Goal: Find specific page/section: Find specific page/section

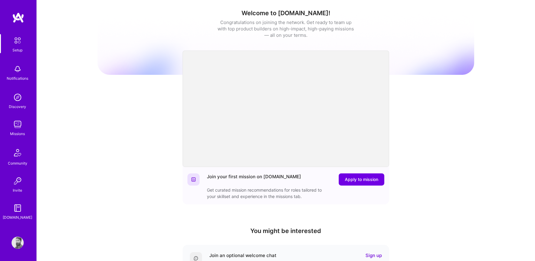
click at [14, 133] on div "Missions" at bounding box center [17, 133] width 15 height 6
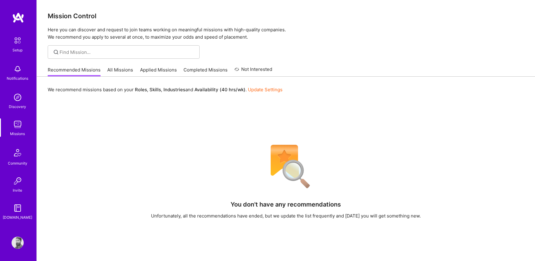
click at [129, 67] on link "All Missions" at bounding box center [121, 72] width 26 height 10
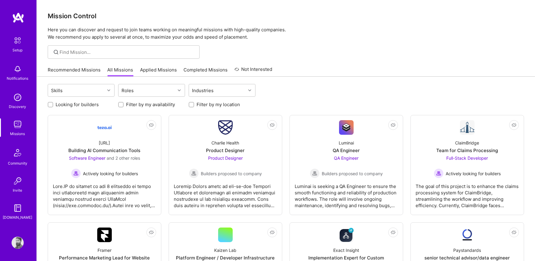
click at [152, 69] on link "Applied Missions" at bounding box center [158, 72] width 37 height 10
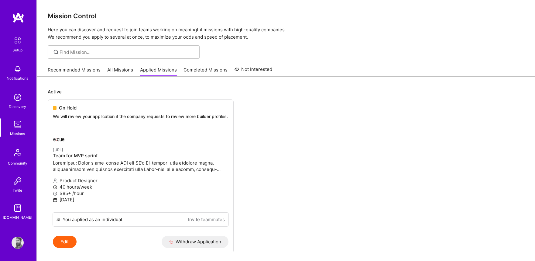
click at [130, 67] on link "All Missions" at bounding box center [121, 72] width 26 height 10
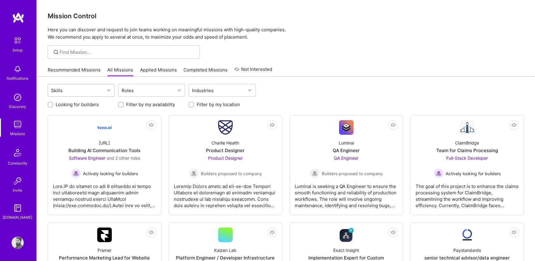
click at [109, 91] on icon at bounding box center [108, 90] width 3 height 3
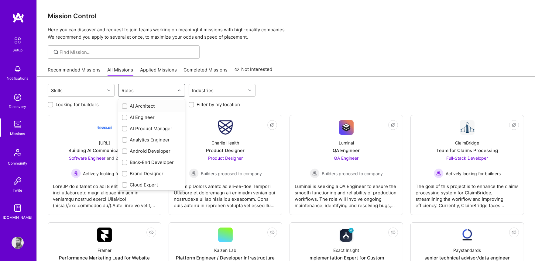
click at [147, 88] on div "Roles" at bounding box center [147, 90] width 57 height 12
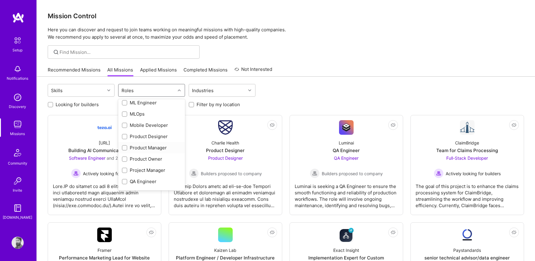
scroll to position [225, 0]
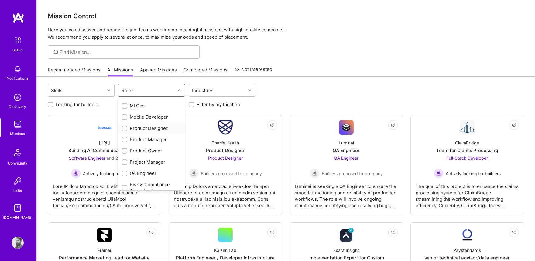
click at [146, 125] on div "Product Designer" at bounding box center [152, 128] width 60 height 6
checkbox input "true"
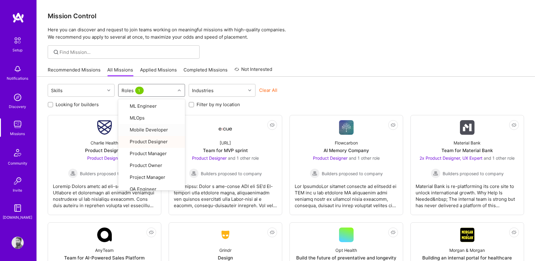
click at [326, 94] on div "Clear All" at bounding box center [292, 92] width 67 height 11
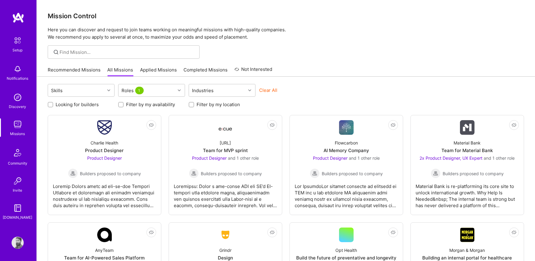
click at [76, 103] on label "Looking for builders" at bounding box center [77, 104] width 43 height 6
click at [53, 103] on input "Looking for builders" at bounding box center [51, 105] width 4 height 4
checkbox input "true"
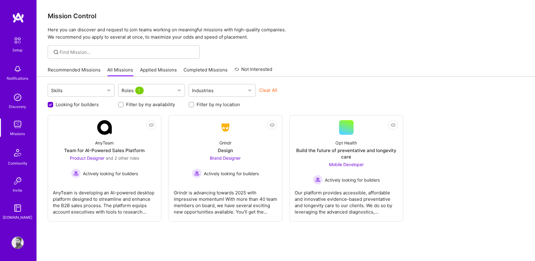
scroll to position [0, 0]
click at [126, 105] on label "Filter by my availability" at bounding box center [150, 104] width 49 height 6
click at [124, 105] on input "Filter by my availability" at bounding box center [121, 105] width 4 height 4
checkbox input "true"
click at [190, 104] on input "Filter by my location" at bounding box center [192, 105] width 4 height 4
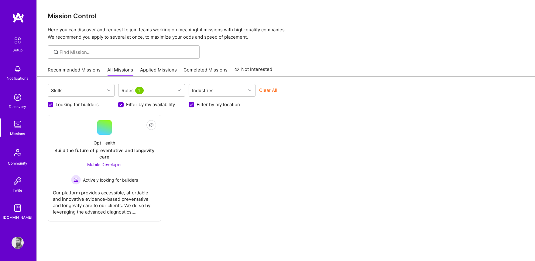
click at [193, 102] on input "Filter by my location" at bounding box center [191, 104] width 5 height 5
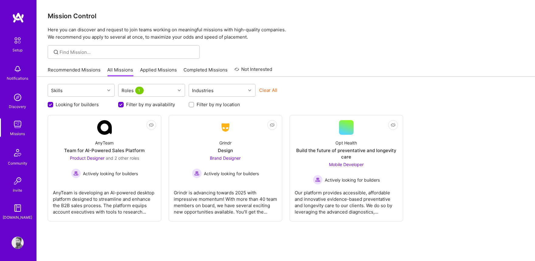
click at [193, 103] on input "Filter by my location" at bounding box center [192, 105] width 4 height 4
checkbox input "true"
